Goal: Information Seeking & Learning: Check status

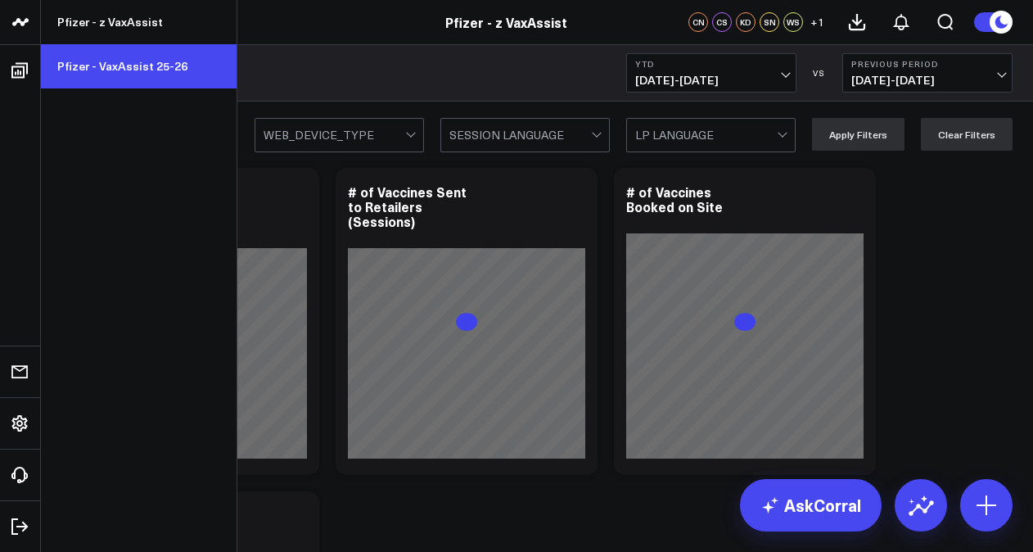
click at [145, 79] on link "Pfizer - VaxAssist 25-26" at bounding box center [139, 66] width 196 height 44
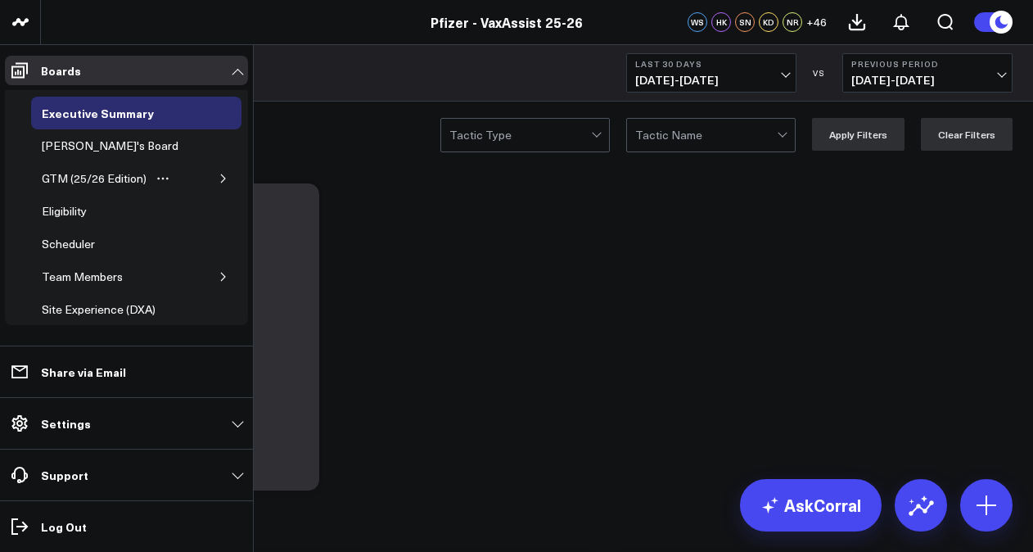
click at [221, 178] on button "button" at bounding box center [223, 178] width 16 height 16
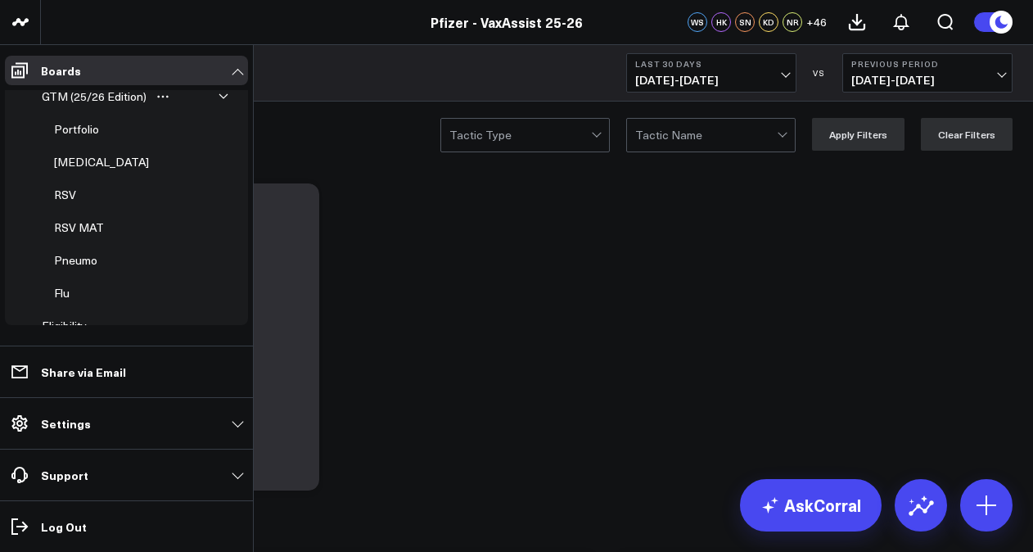
scroll to position [164, 0]
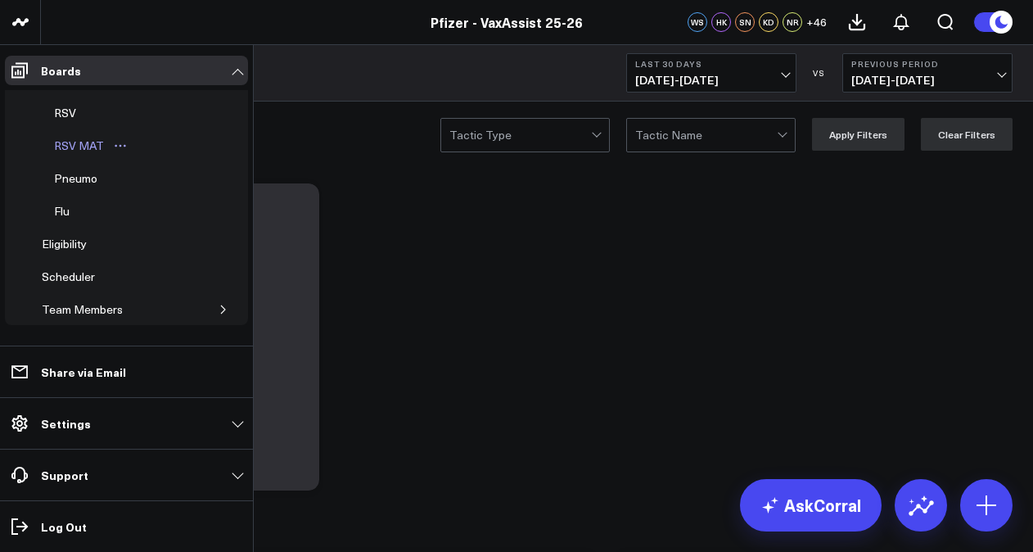
click at [93, 145] on div "RSV MAT" at bounding box center [79, 146] width 58 height 20
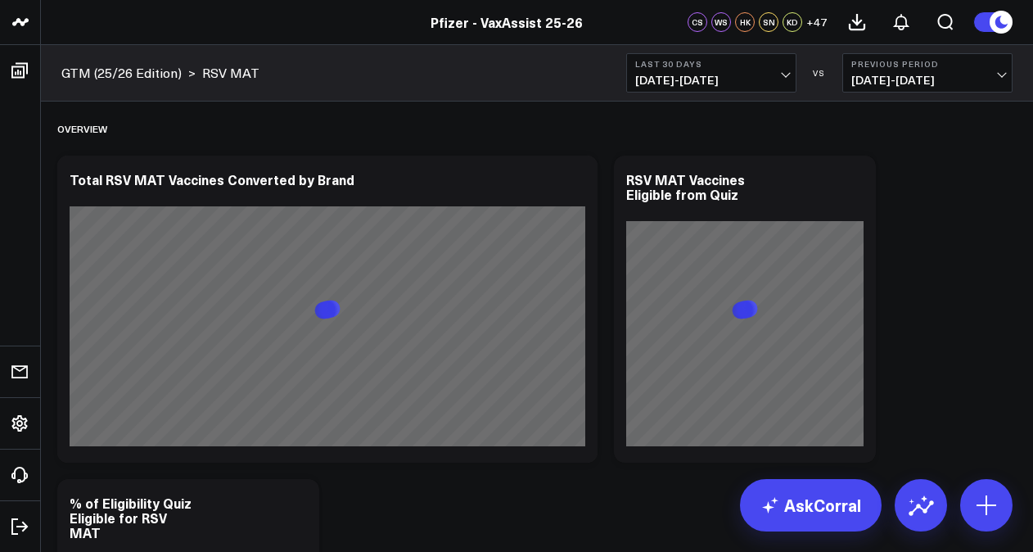
click at [760, 79] on span "[DATE] - [DATE]" at bounding box center [711, 80] width 152 height 13
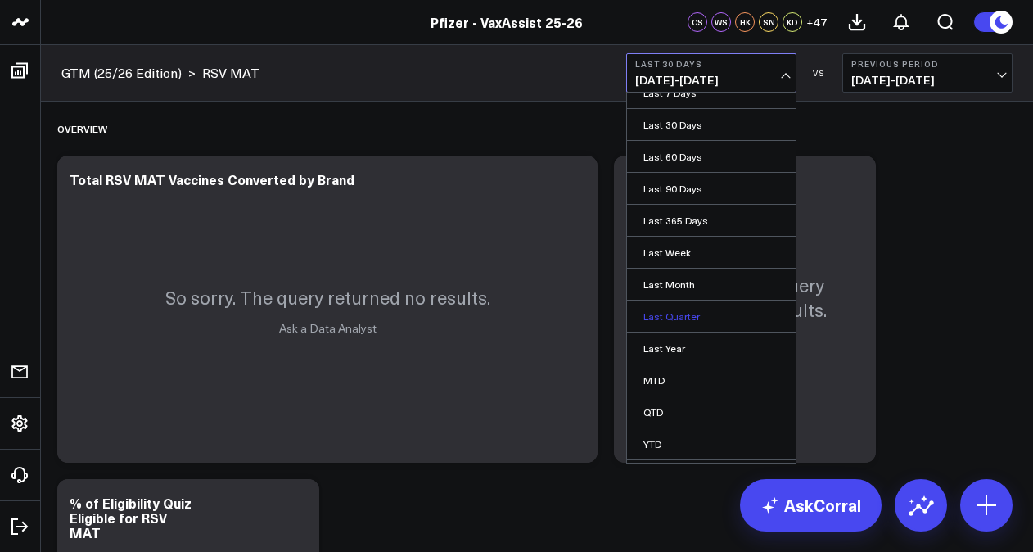
scroll to position [72, 0]
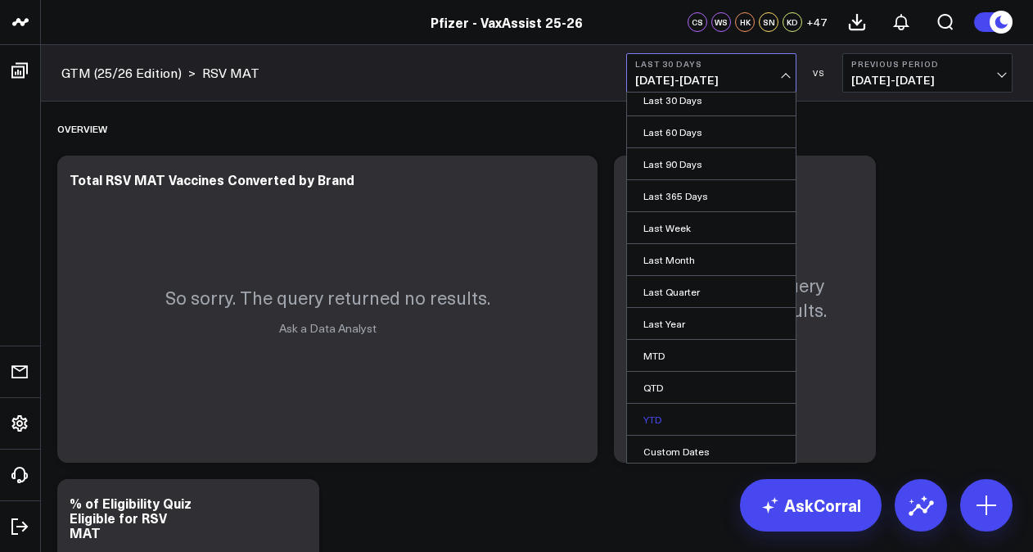
click at [693, 417] on link "YTD" at bounding box center [711, 419] width 169 height 31
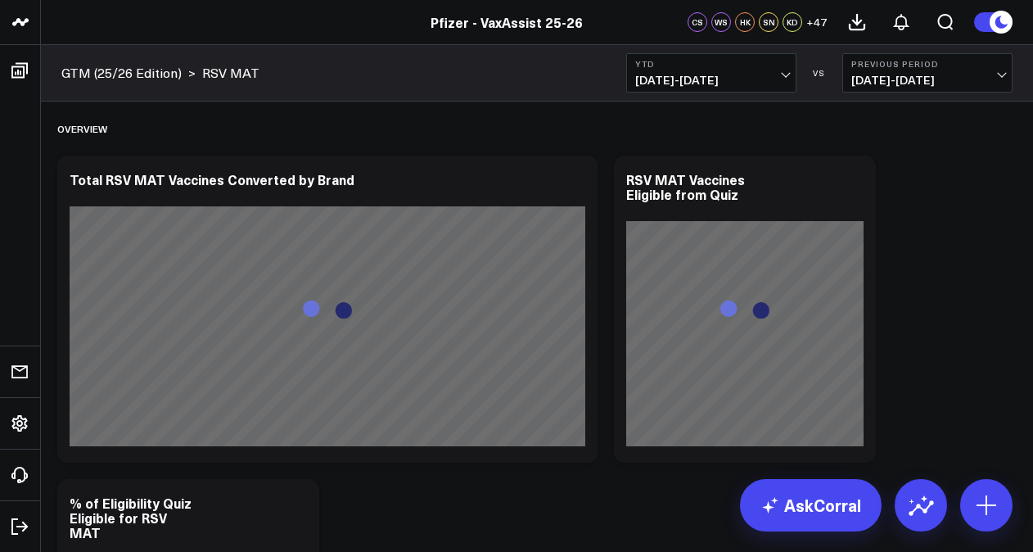
click at [943, 78] on span "03/26/24 - 12/31/24" at bounding box center [927, 80] width 152 height 13
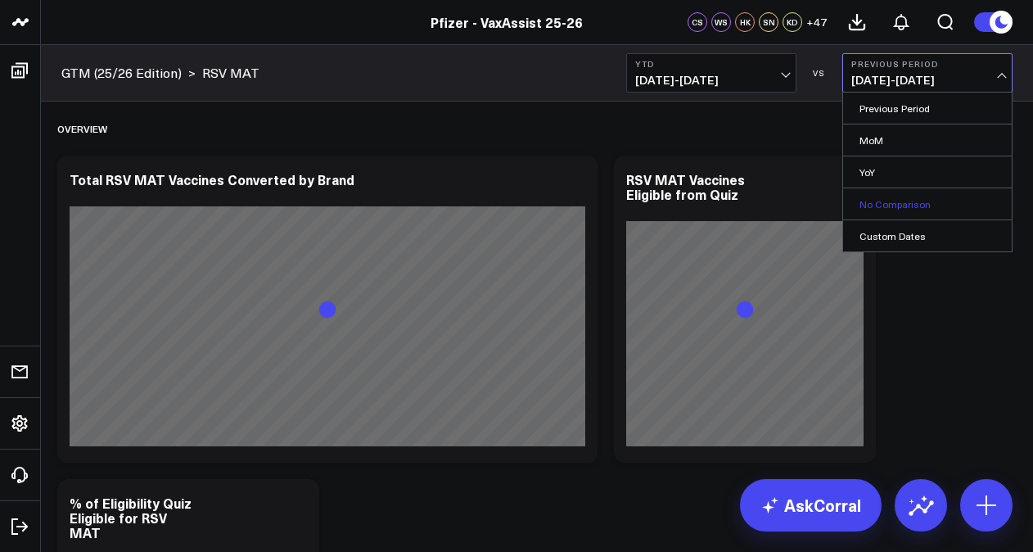
click at [904, 209] on link "No Comparison" at bounding box center [927, 203] width 169 height 31
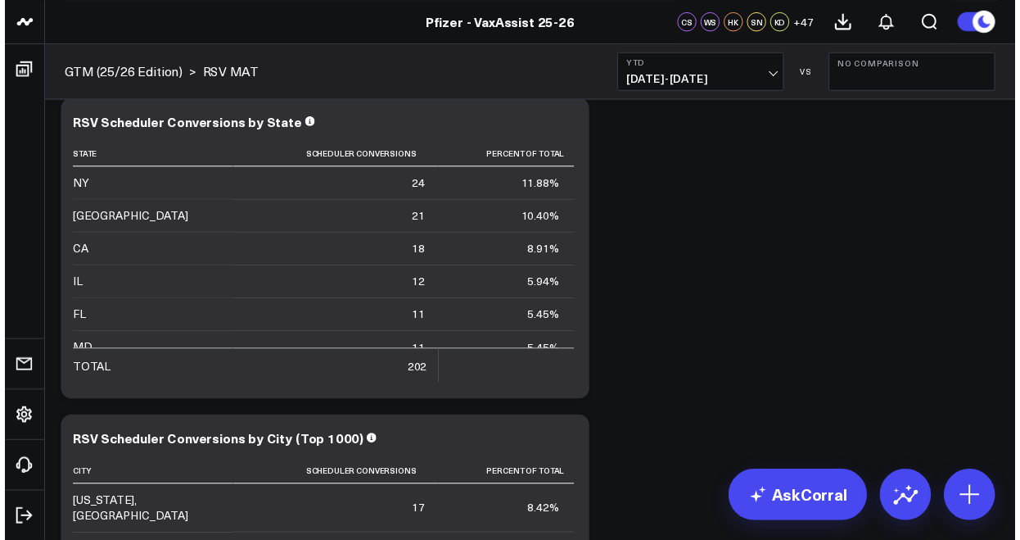
scroll to position [2045, 0]
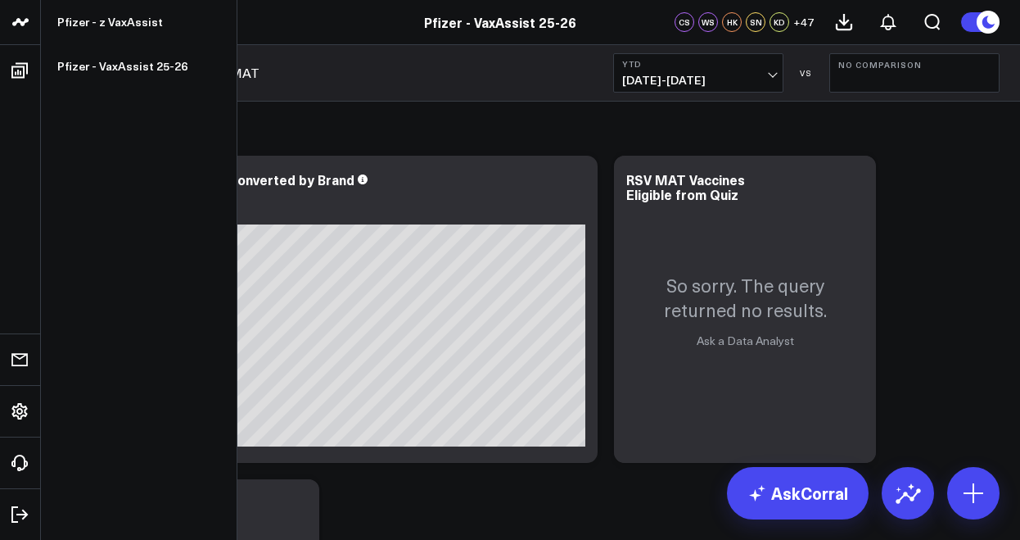
scroll to position [0, 0]
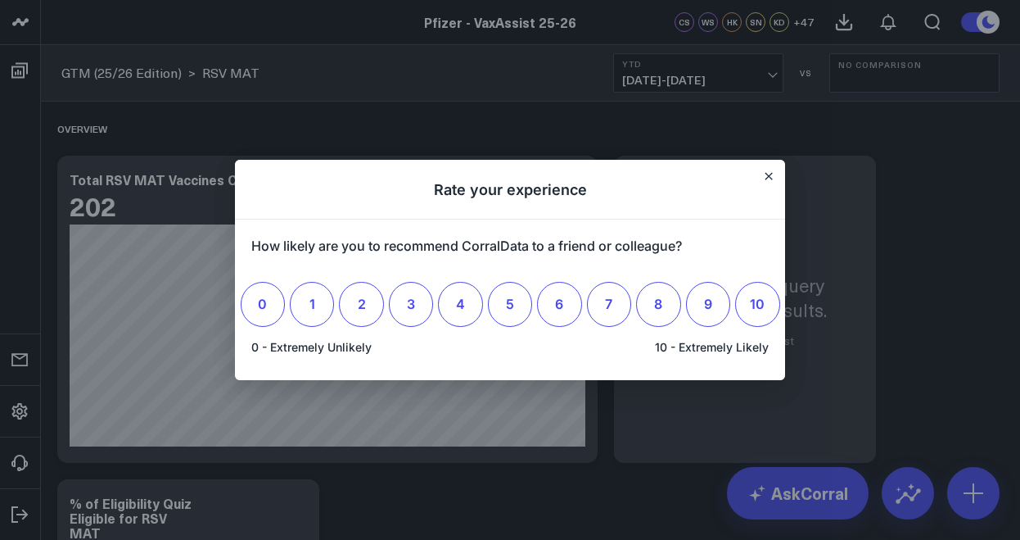
click at [35, 228] on div at bounding box center [510, 270] width 1020 height 540
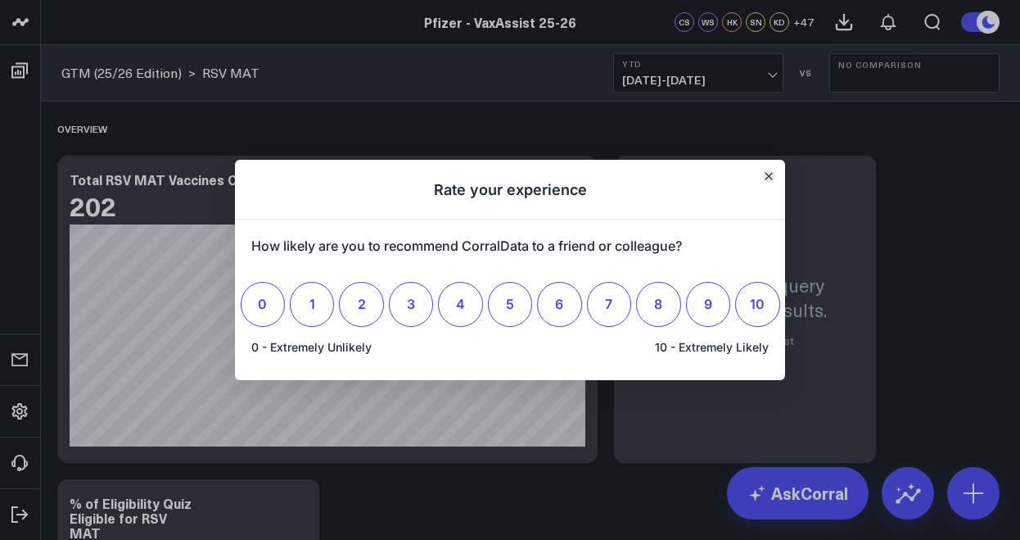
click at [763, 179] on button "Close" at bounding box center [768, 175] width 13 height 13
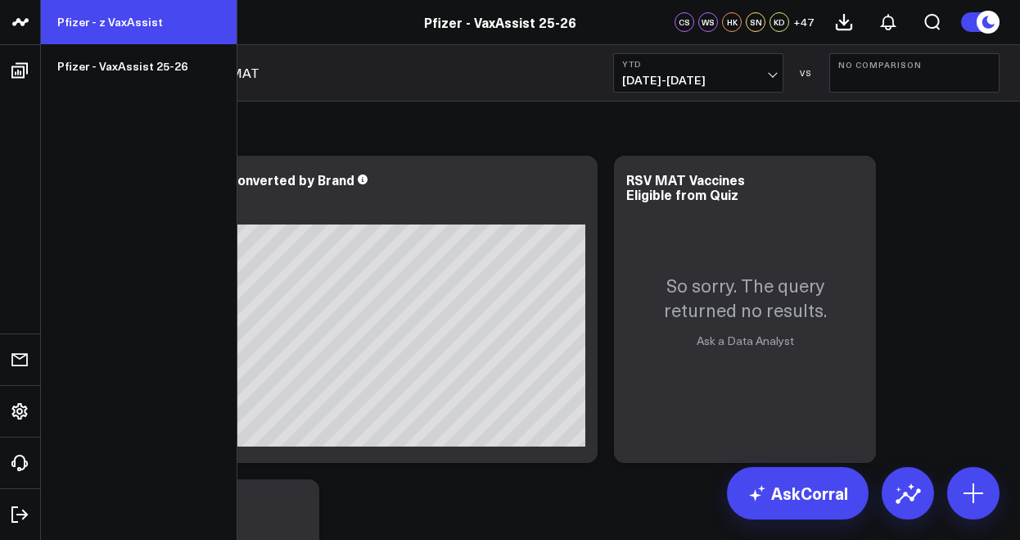
click at [76, 21] on link "Pfizer - z VaxAssist" at bounding box center [139, 22] width 196 height 44
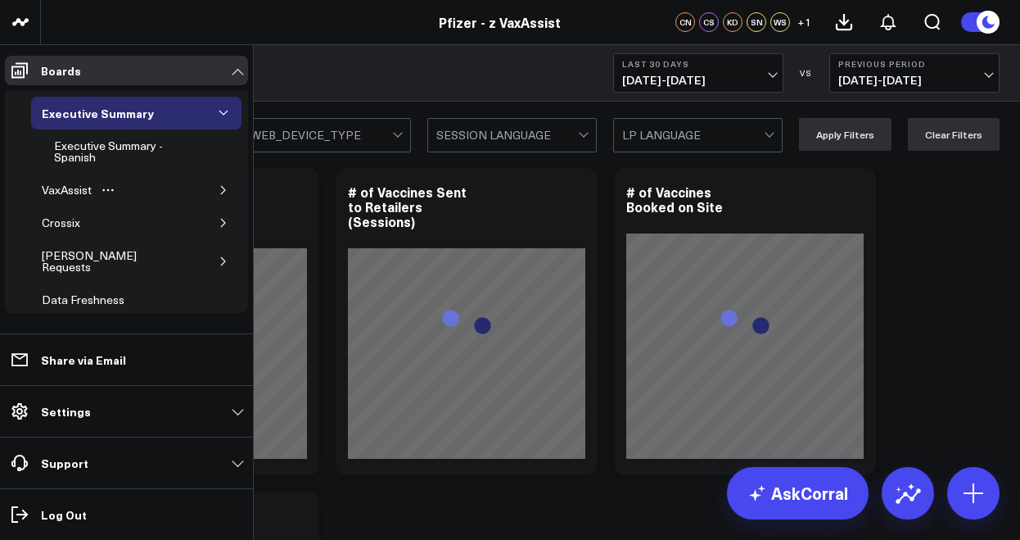
scroll to position [31, 0]
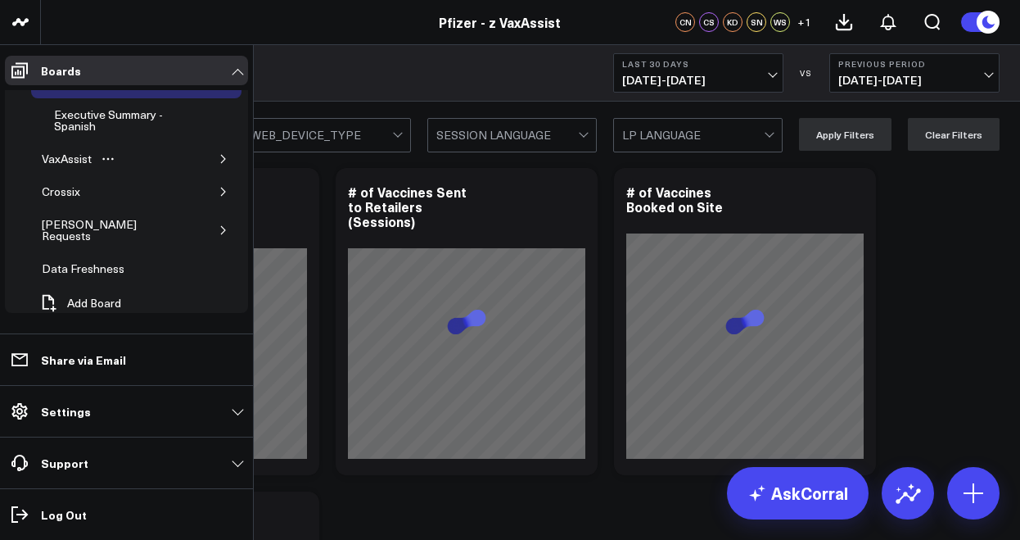
click at [219, 156] on icon "button" at bounding box center [224, 159] width 10 height 10
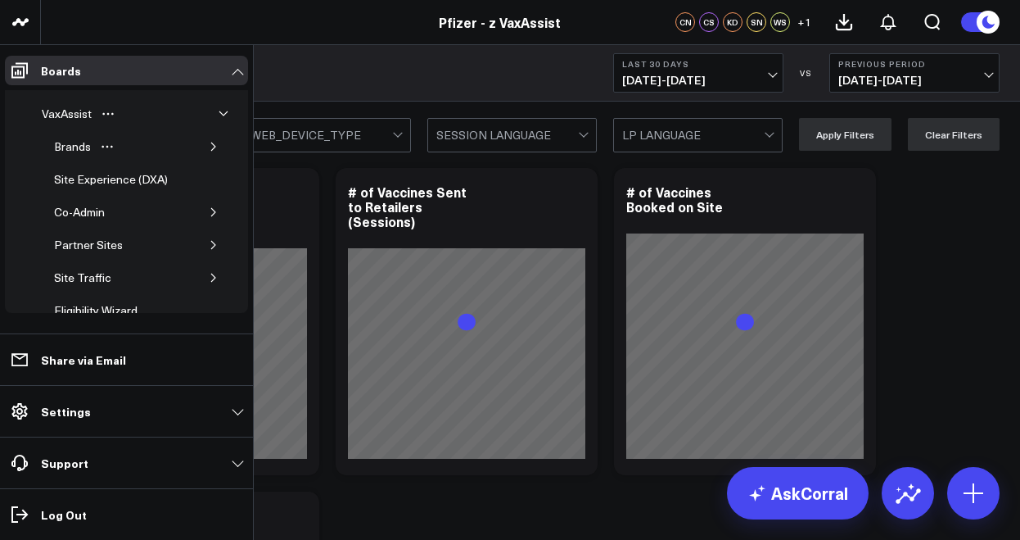
scroll to position [113, 0]
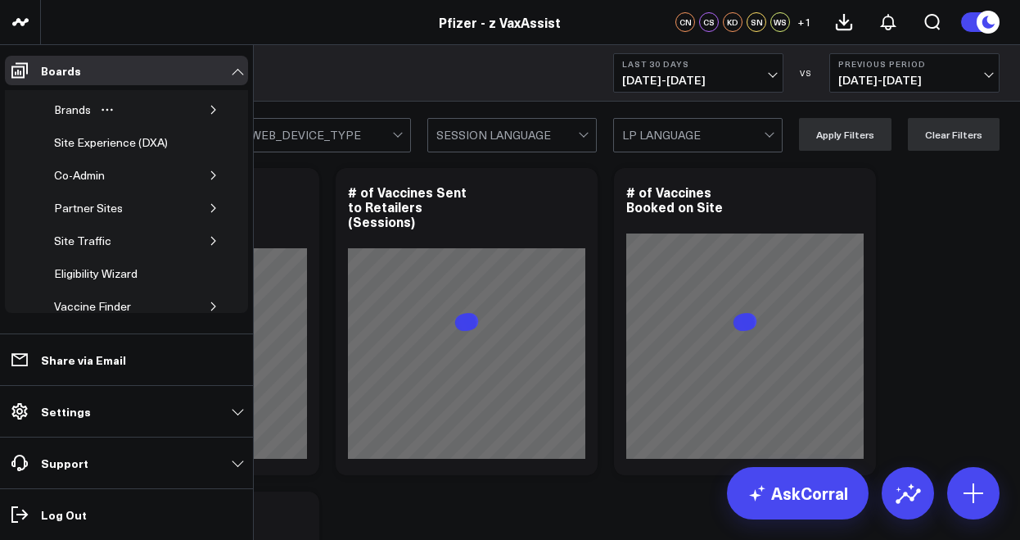
click at [213, 110] on button "button" at bounding box center [213, 110] width 16 height 16
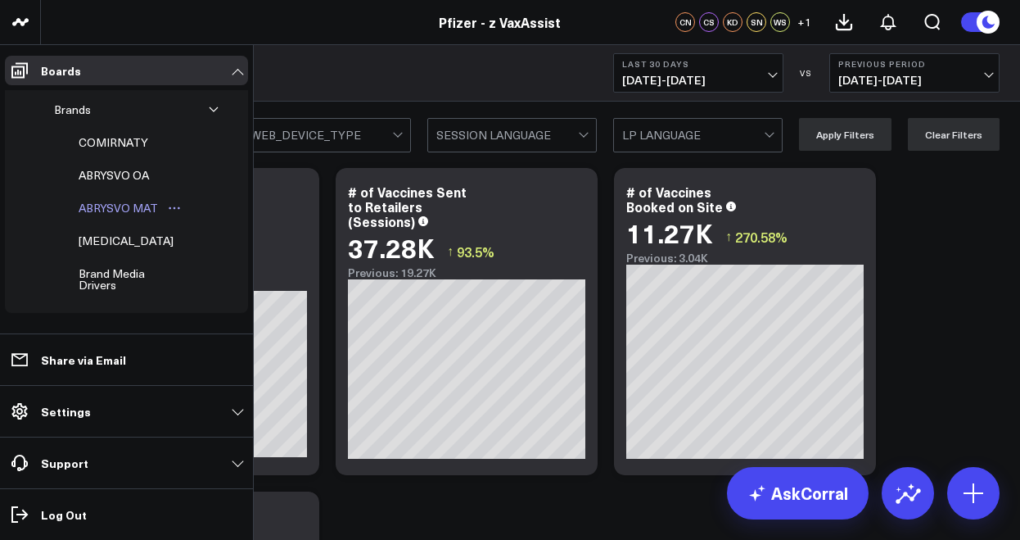
click at [135, 204] on div "ABRYSVO MAT" at bounding box center [118, 208] width 88 height 20
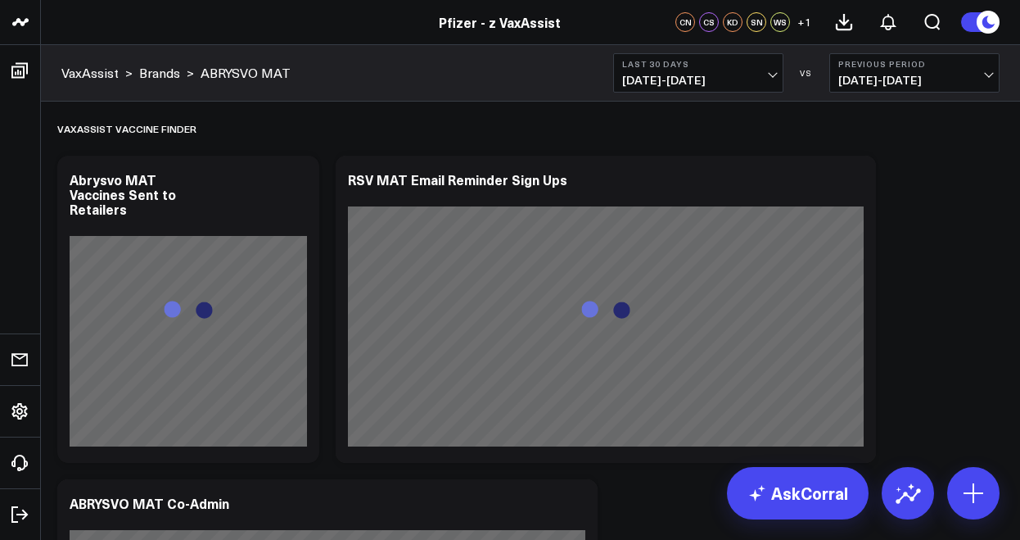
click at [661, 78] on span "[DATE] - [DATE]" at bounding box center [698, 80] width 152 height 13
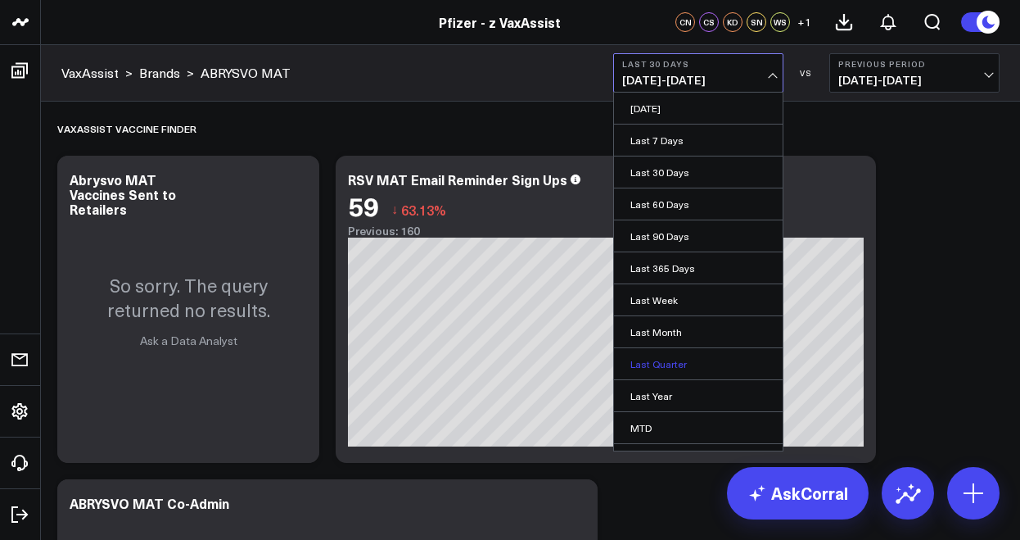
scroll to position [82, 0]
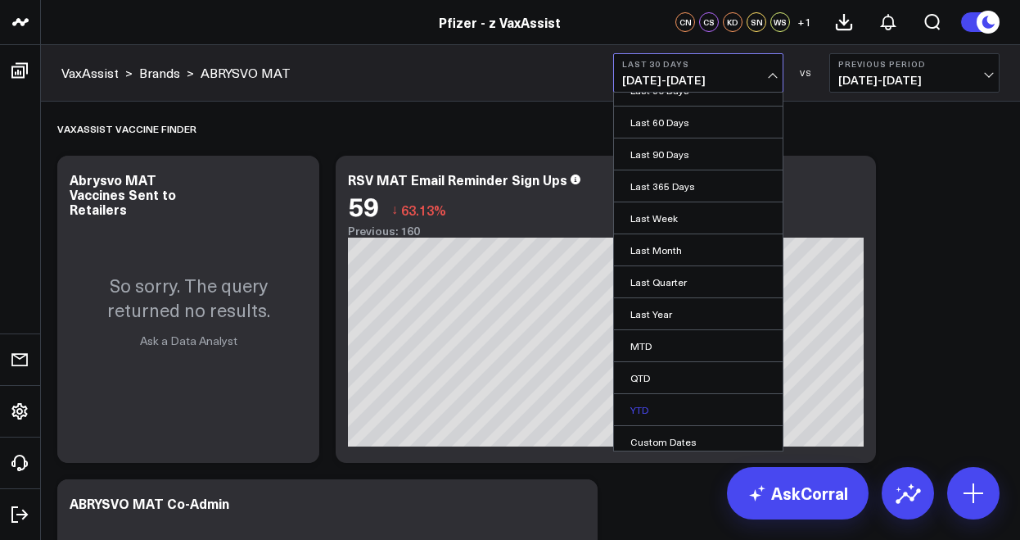
click at [631, 404] on link "YTD" at bounding box center [698, 409] width 169 height 31
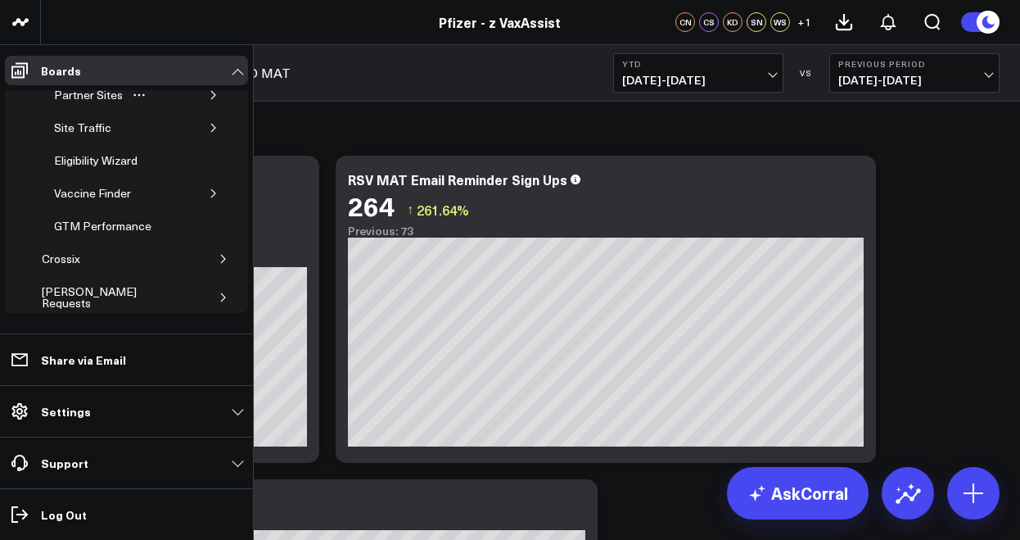
scroll to position [418, 0]
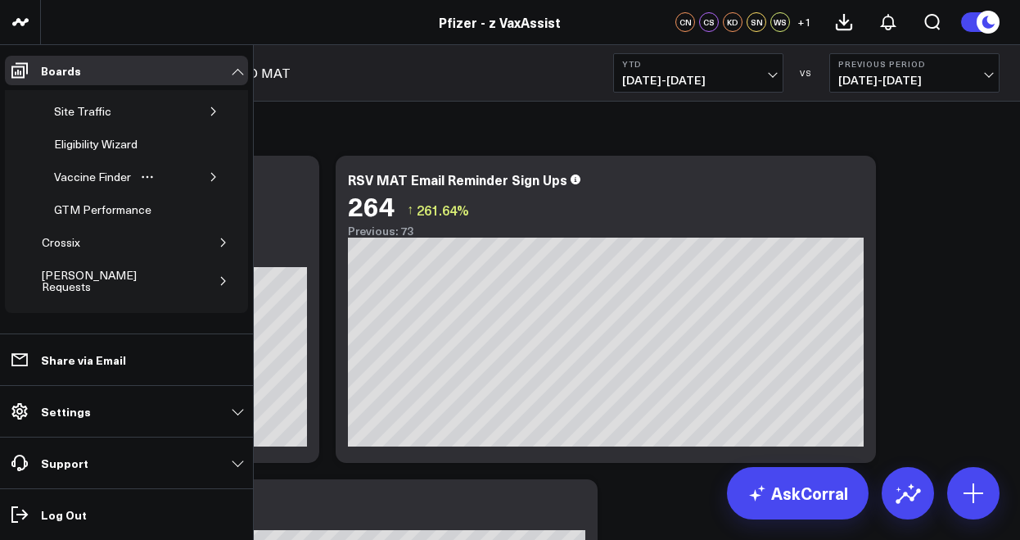
click at [213, 169] on button "button" at bounding box center [213, 177] width 16 height 16
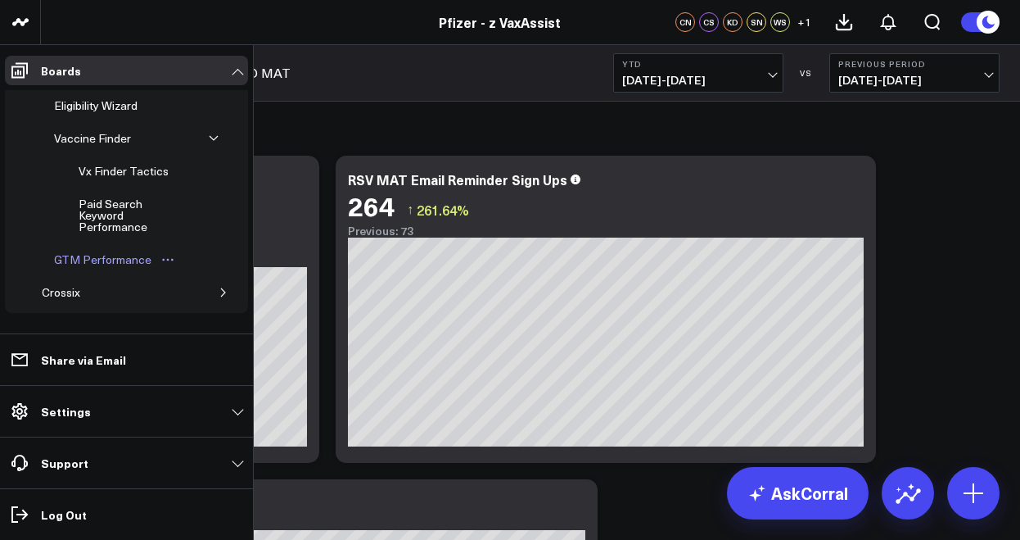
scroll to position [491, 0]
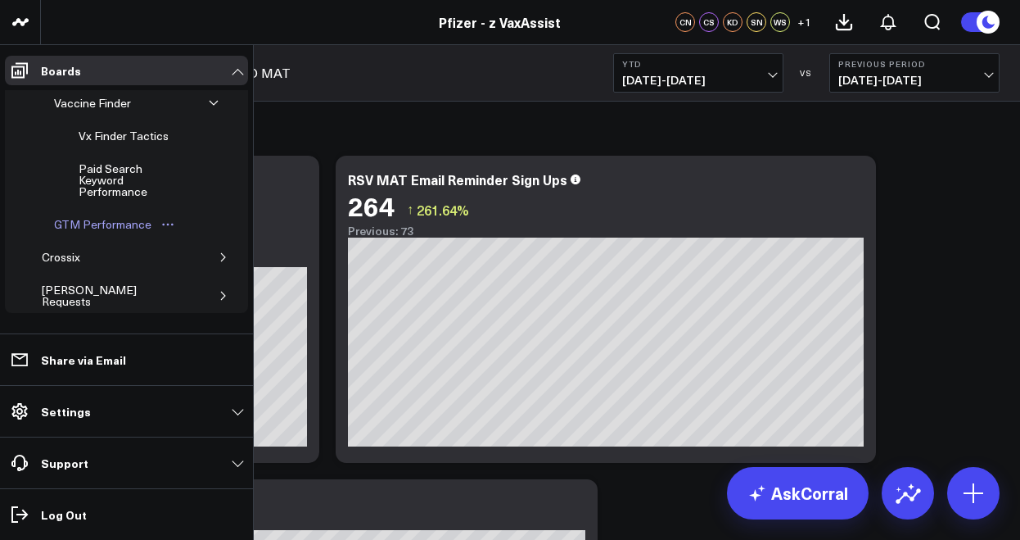
click at [92, 222] on div "GTM Performance" at bounding box center [103, 224] width 106 height 20
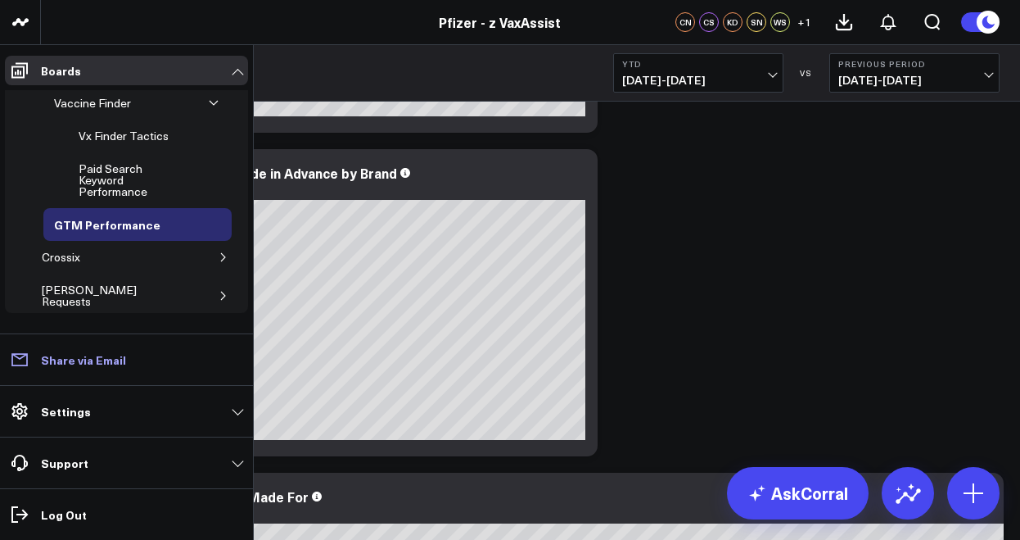
scroll to position [400, 0]
